Goal: Task Accomplishment & Management: Use online tool/utility

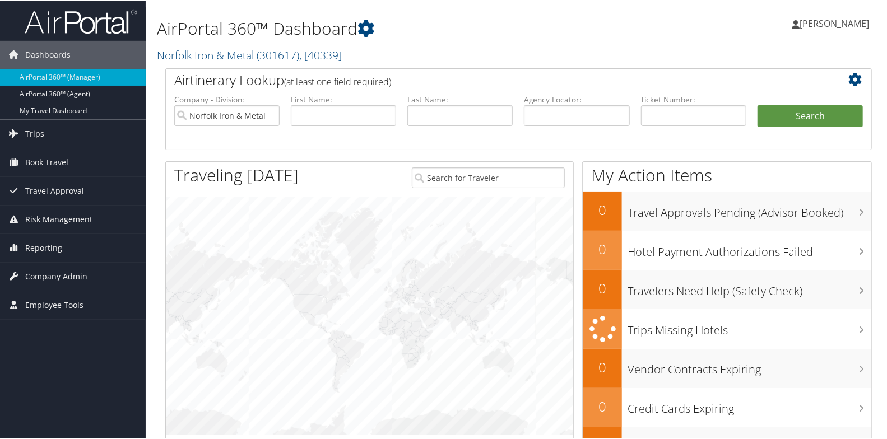
click at [360, 58] on h2 "Norfolk Iron & Metal ( 301617 ) , [ 40339 ]" at bounding box center [398, 53] width 482 height 19
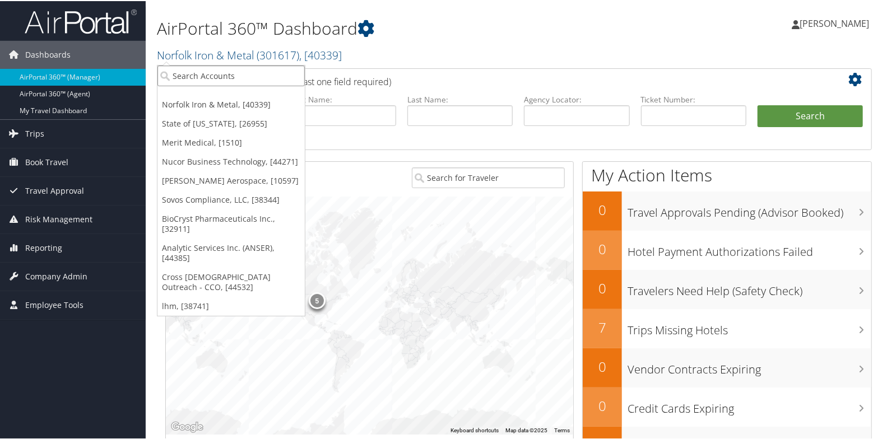
click at [202, 75] on input "search" at bounding box center [230, 74] width 147 height 21
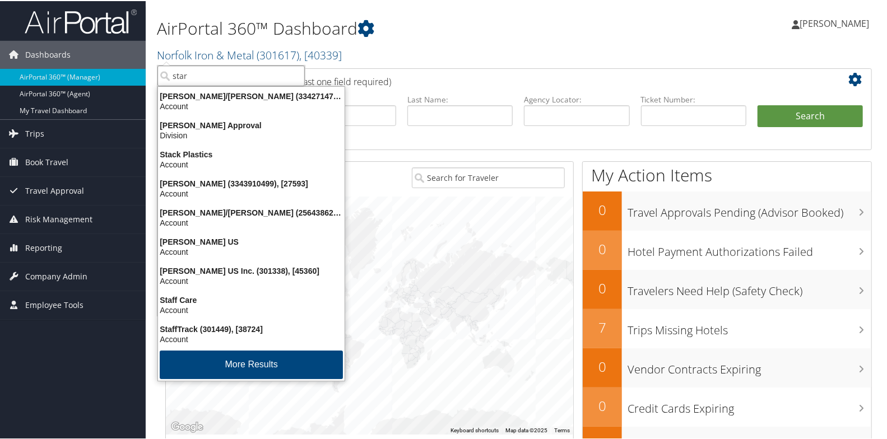
type input "stark"
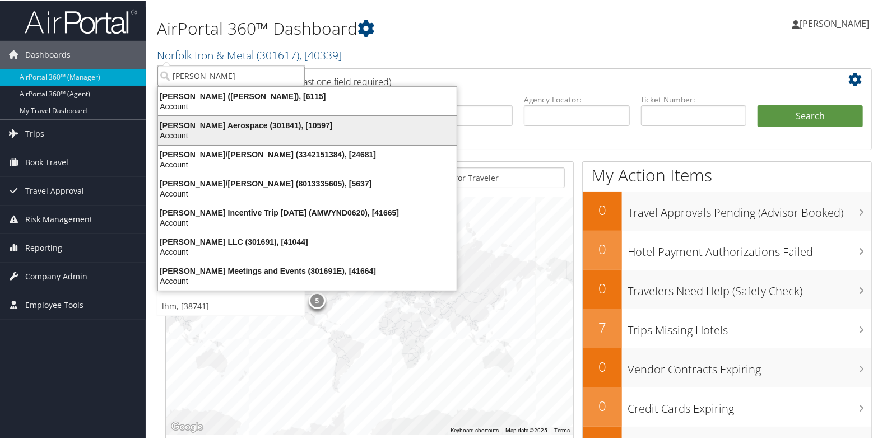
click at [196, 128] on div "Stark Aerospace (301841), [10597]" at bounding box center [307, 124] width 312 height 10
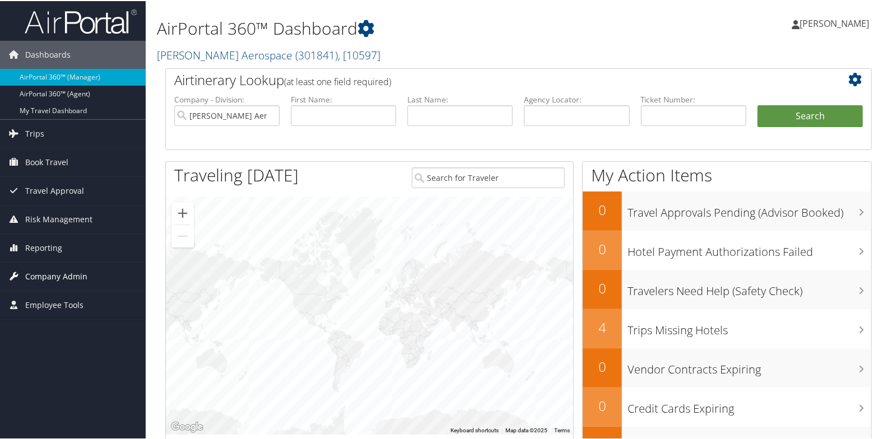
click at [53, 272] on span "Company Admin" at bounding box center [56, 276] width 62 height 28
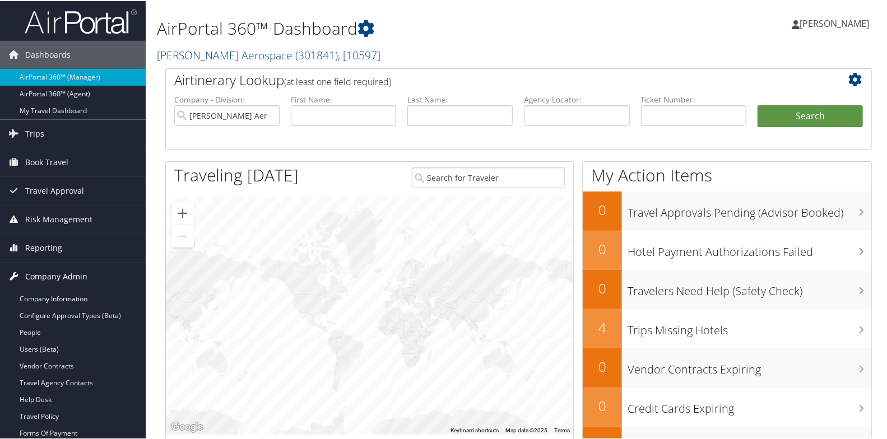
click at [54, 271] on span "Company Admin" at bounding box center [56, 276] width 62 height 28
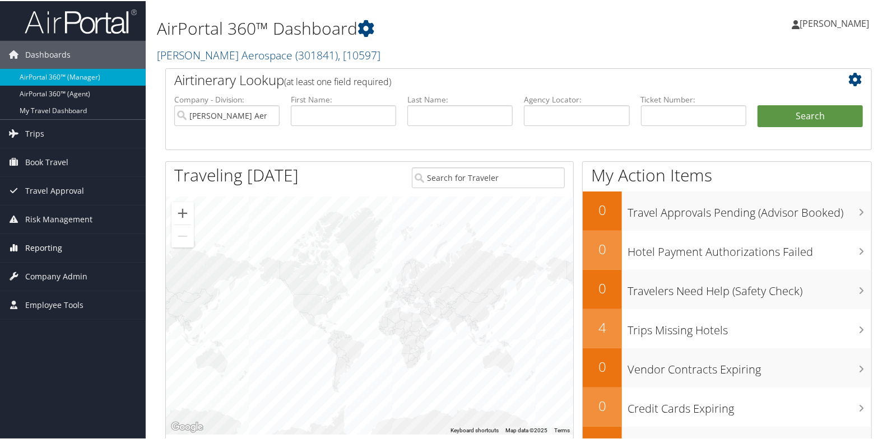
click at [39, 246] on span "Reporting" at bounding box center [43, 247] width 37 height 28
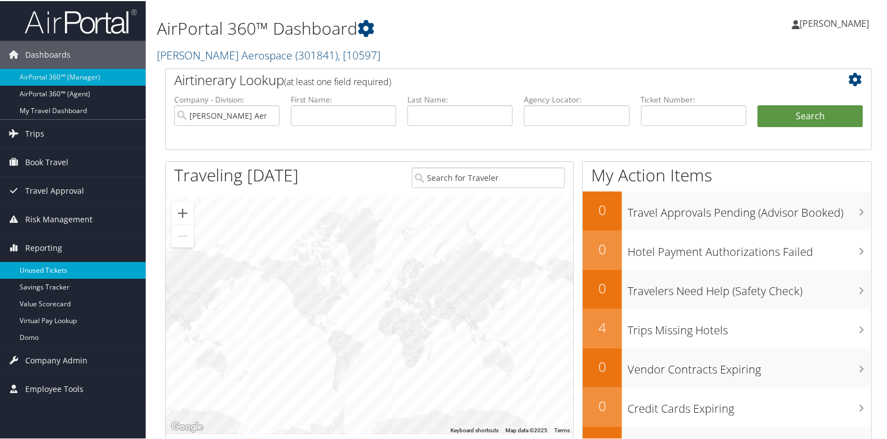
click at [41, 268] on link "Unused Tickets" at bounding box center [73, 269] width 146 height 17
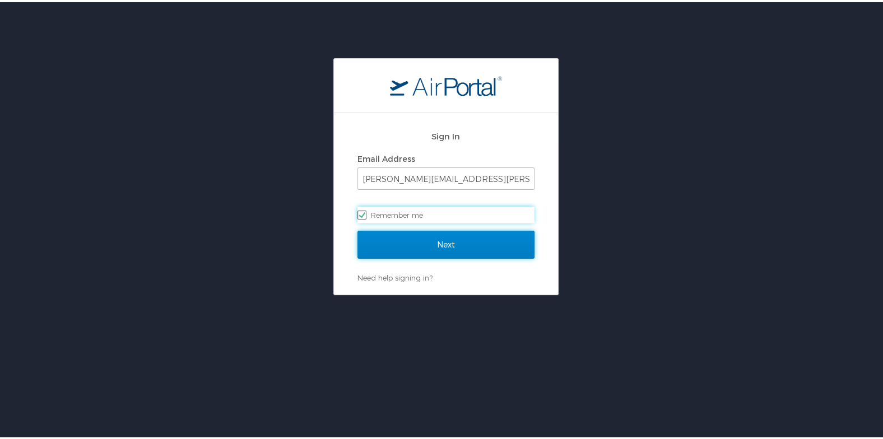
click at [463, 247] on input "Next" at bounding box center [445, 243] width 177 height 28
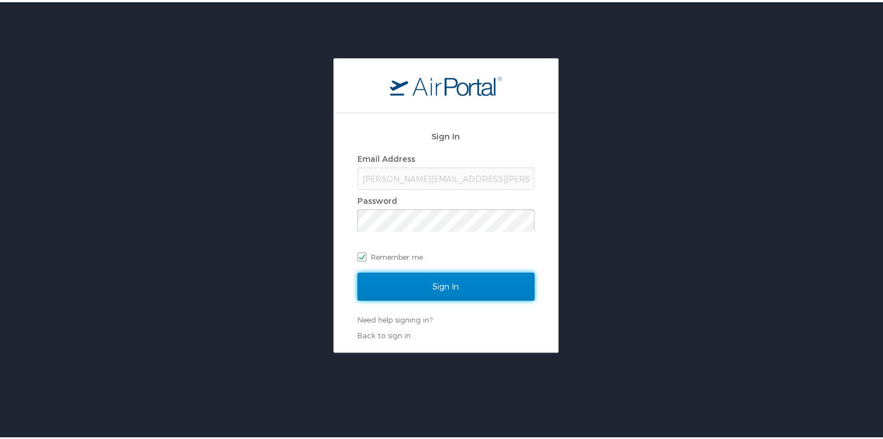
click at [434, 285] on input "Sign In" at bounding box center [445, 285] width 177 height 28
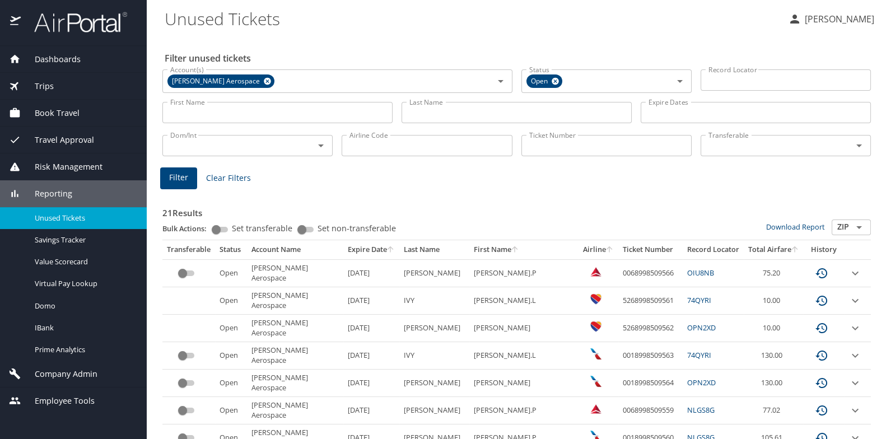
click at [407, 117] on input "Last Name" at bounding box center [517, 112] width 230 height 21
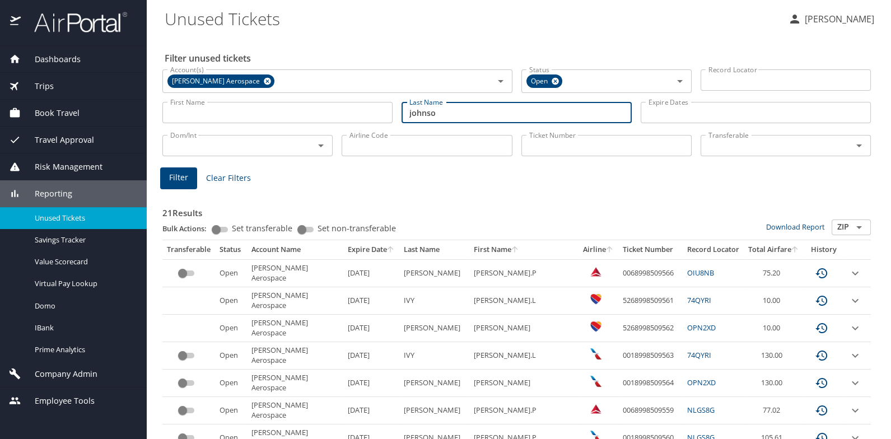
type input "[PERSON_NAME]"
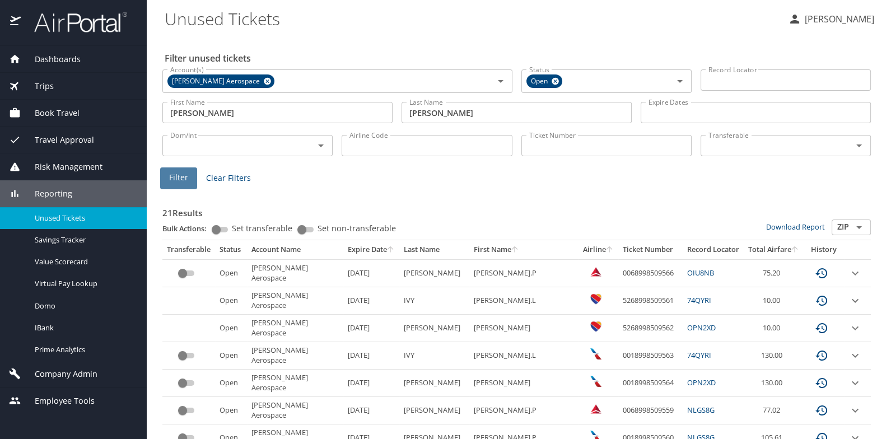
click at [175, 181] on span "Filter" at bounding box center [178, 178] width 19 height 14
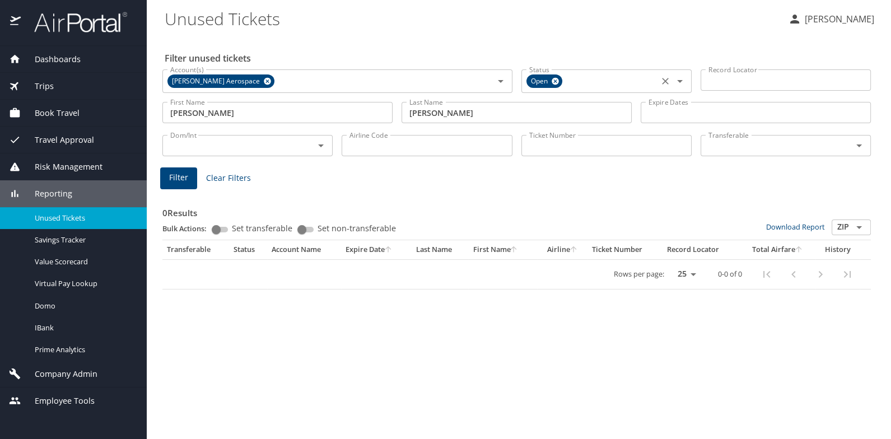
click at [557, 81] on icon at bounding box center [555, 81] width 7 height 7
click at [169, 182] on span "Filter" at bounding box center [178, 178] width 19 height 14
